Goal: Find specific page/section: Find specific page/section

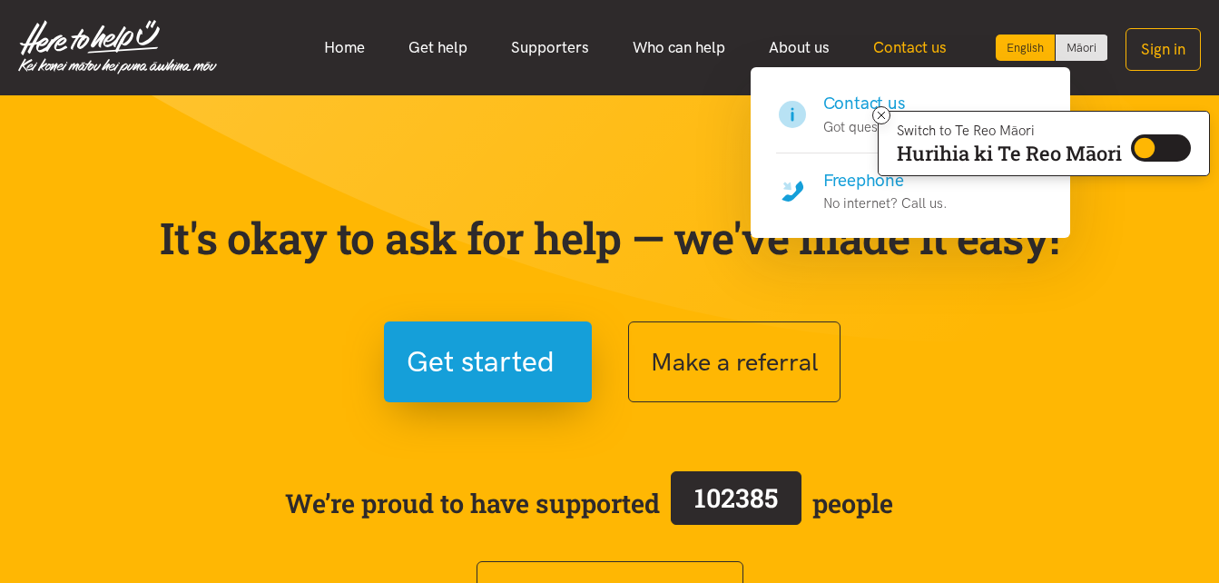
click at [910, 50] on link "Contact us" at bounding box center [909, 47] width 117 height 39
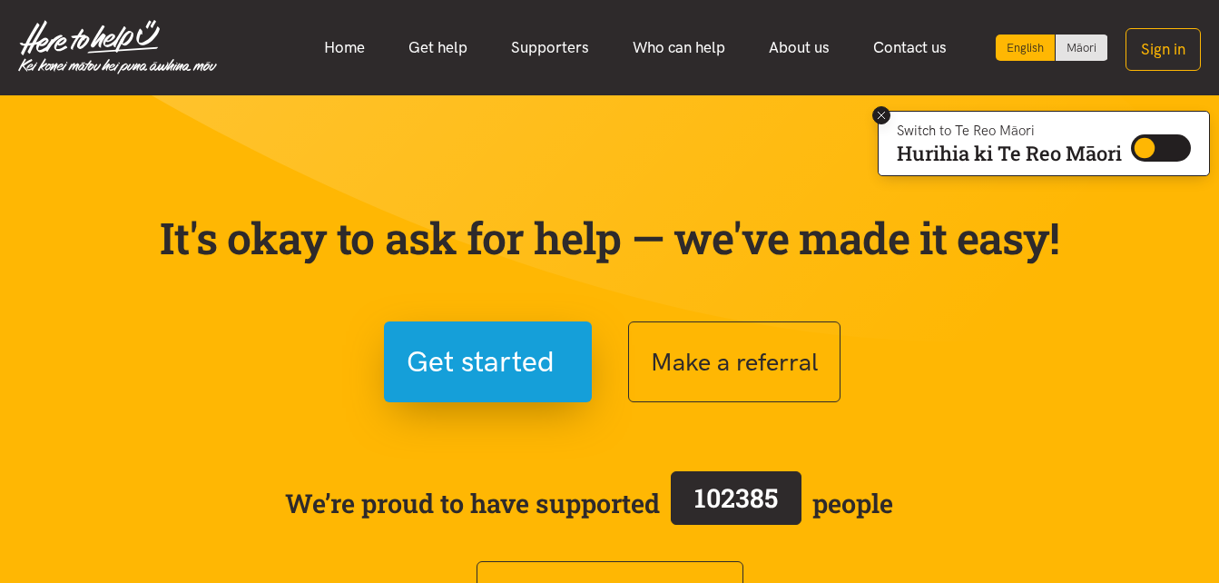
click at [884, 116] on icon at bounding box center [882, 116] width 14 height 14
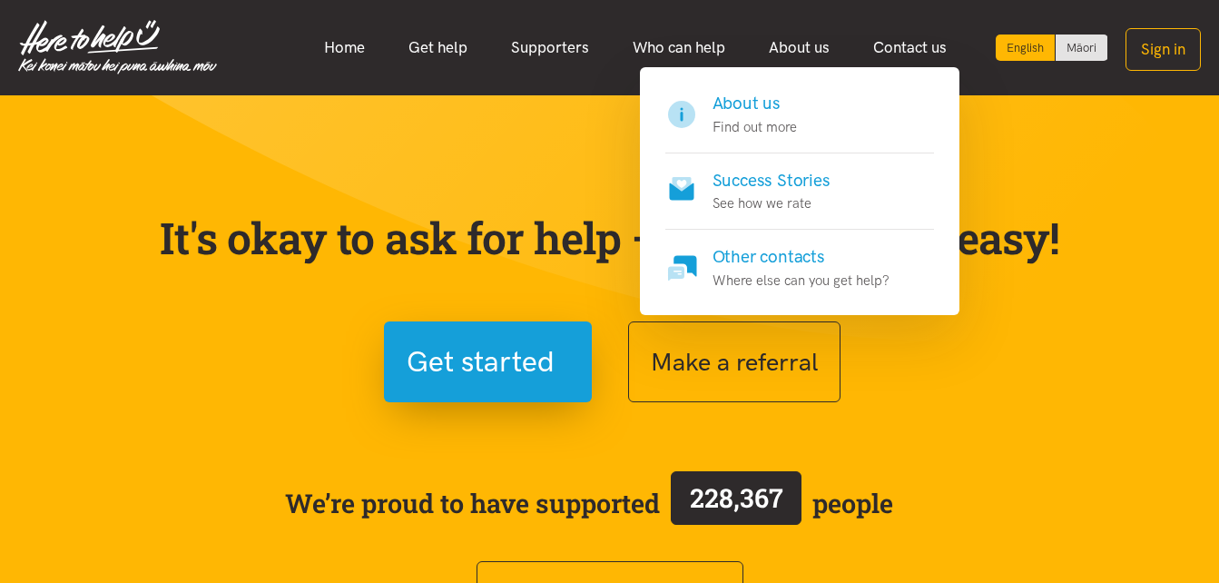
click at [739, 116] on p "Find out more" at bounding box center [755, 127] width 84 height 22
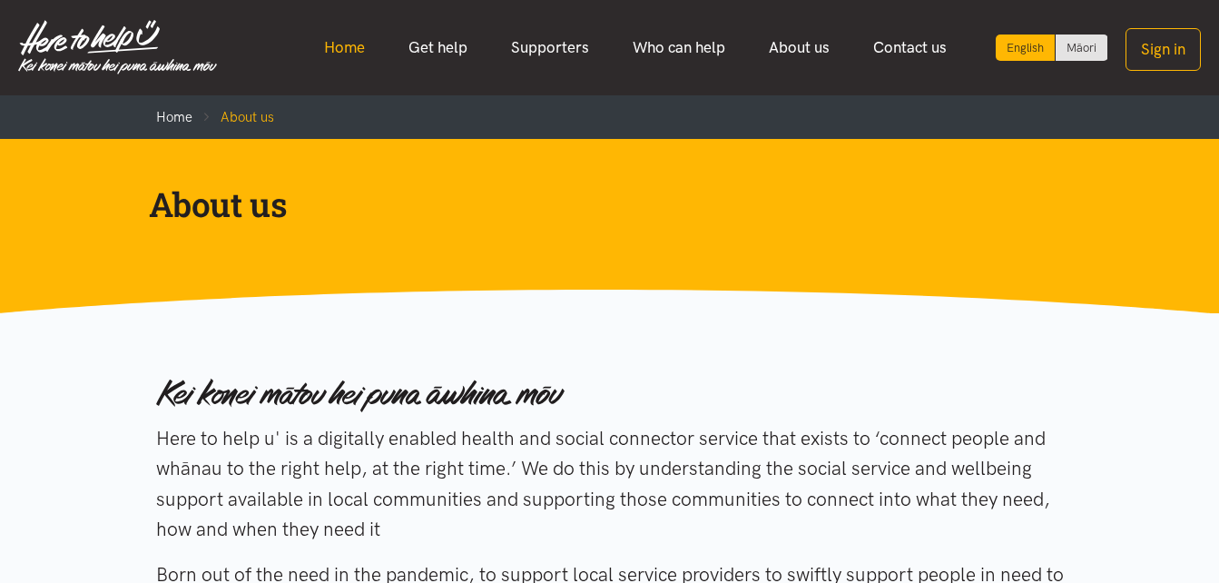
click at [347, 45] on link "Home" at bounding box center [344, 47] width 84 height 39
